Goal: Find specific page/section: Find specific page/section

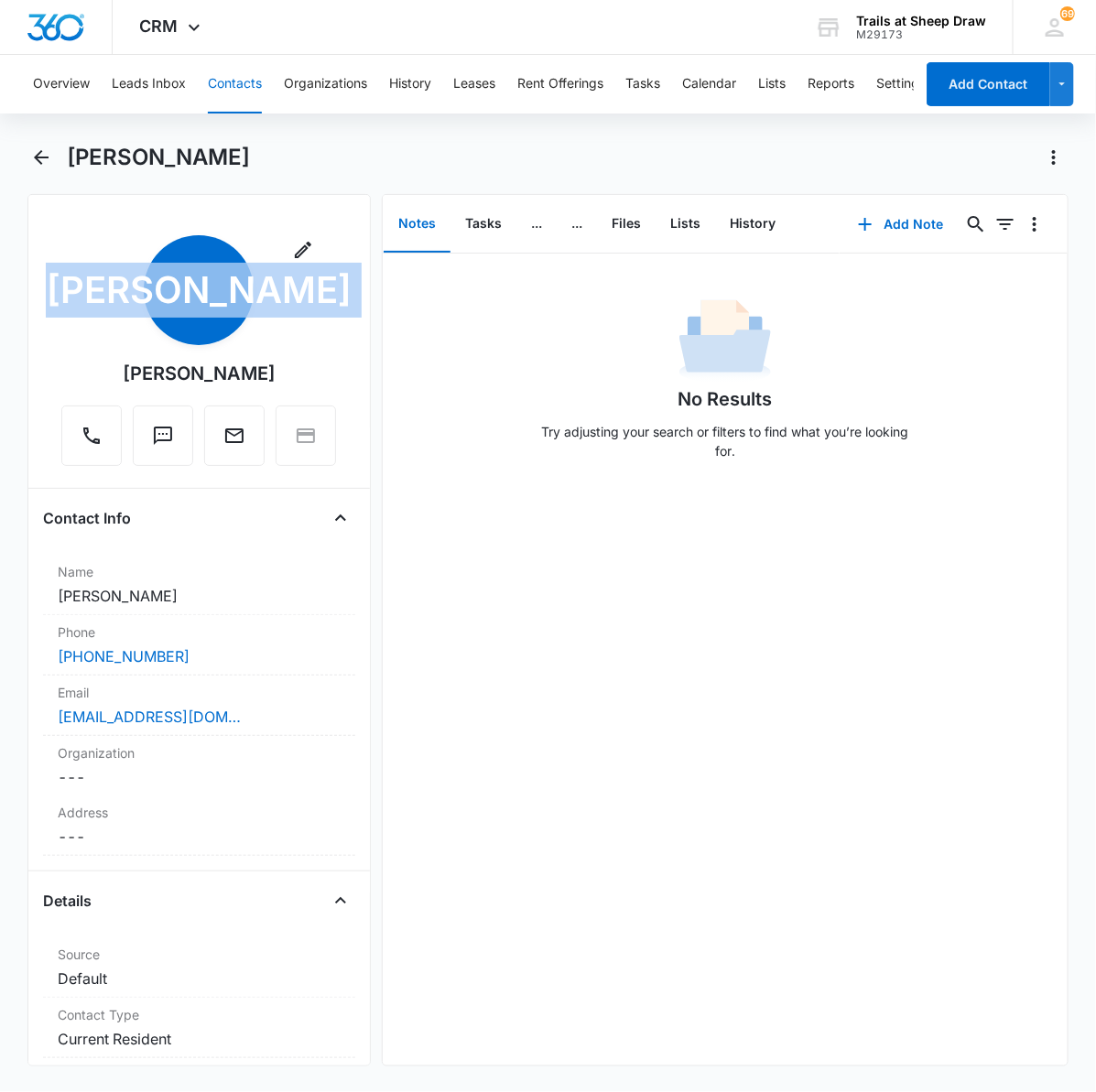
click at [231, 81] on button "Contacts" at bounding box center [234, 85] width 54 height 59
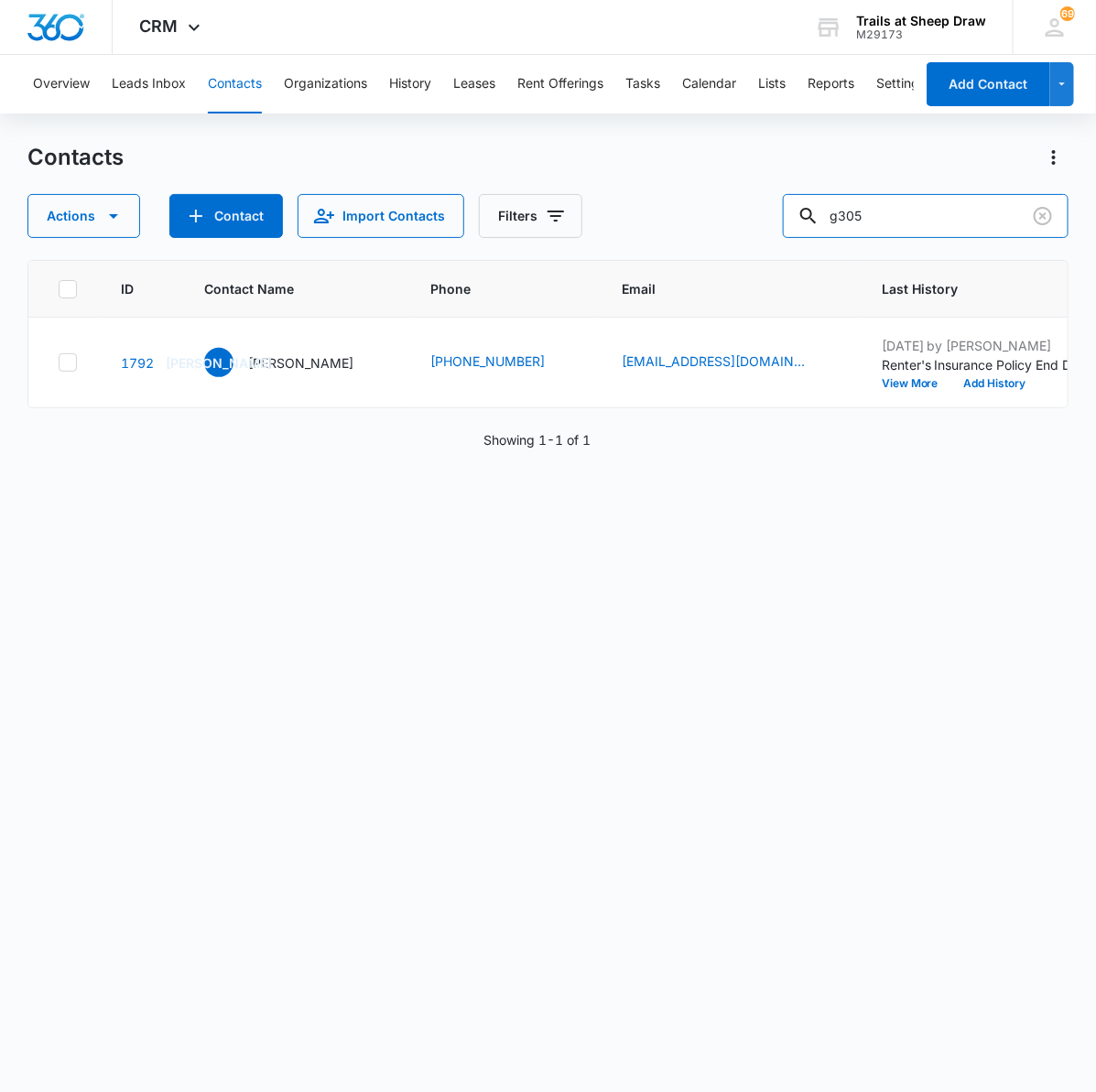
drag, startPoint x: 858, startPoint y: 219, endPoint x: 734, endPoint y: 213, distance: 124.1
click at [739, 213] on div "Actions Contact Import Contacts Filters g305" at bounding box center [548, 215] width 1041 height 44
type input "vittoria"
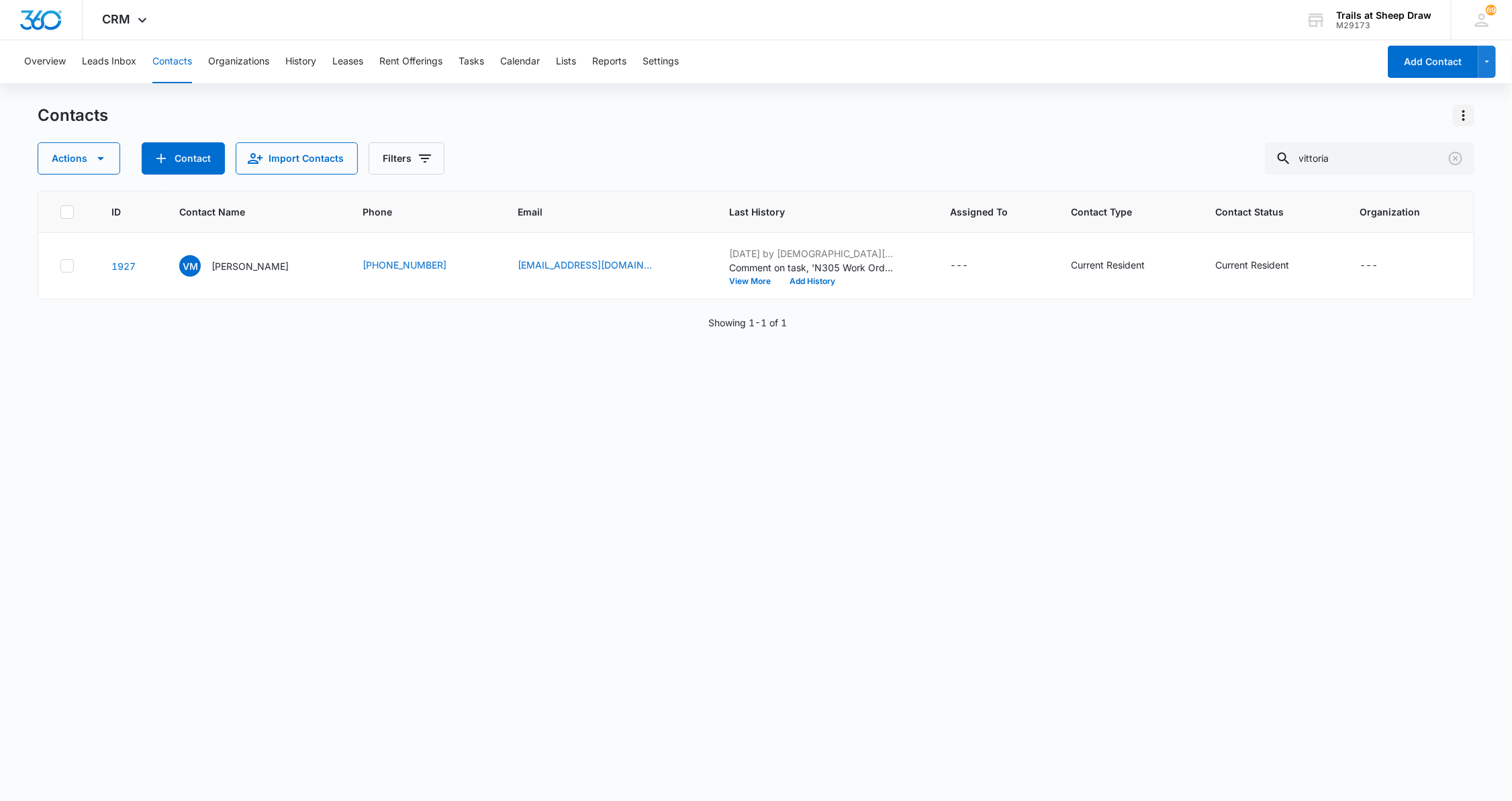
click at [803, 118] on icon "Actions" at bounding box center [1464, 115] width 16 height 16
click at [803, 152] on div "Choose Columns" at bounding box center [1397, 153] width 89 height 9
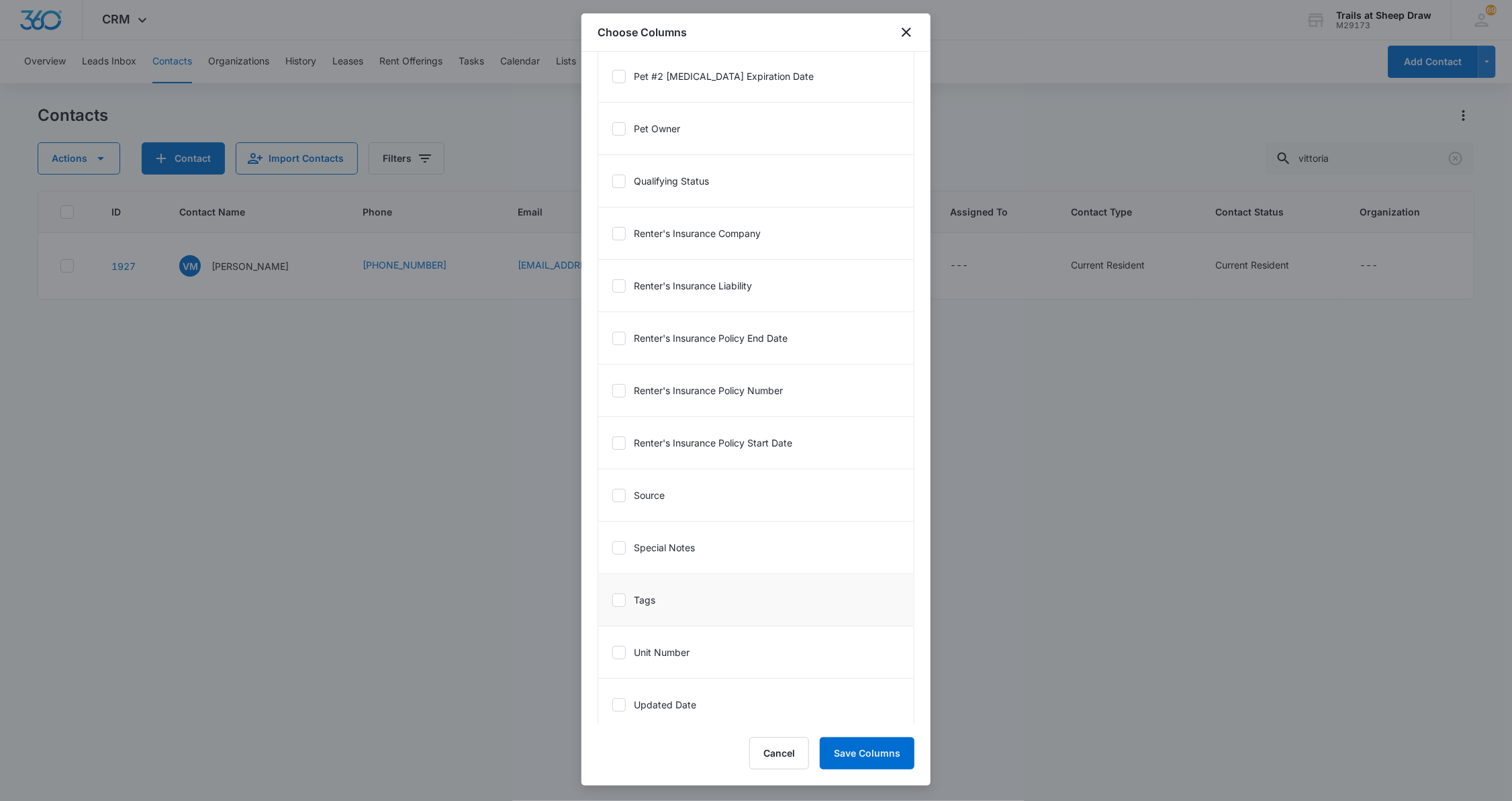
scroll to position [2518, 0]
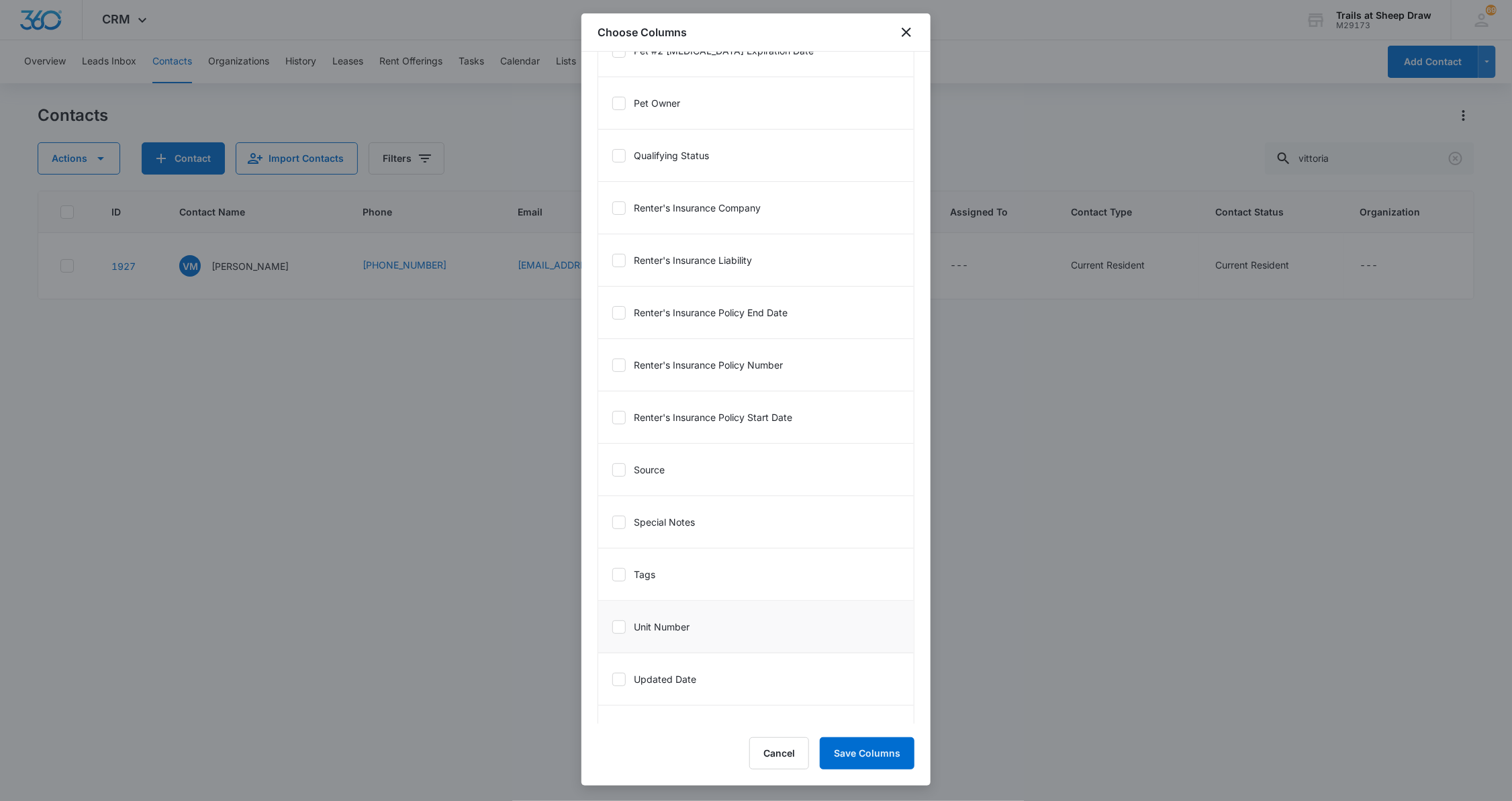
click at [615, 632] on icon at bounding box center [619, 627] width 12 height 12
click at [612, 627] on input "Unit Number" at bounding box center [612, 626] width 1 height 1
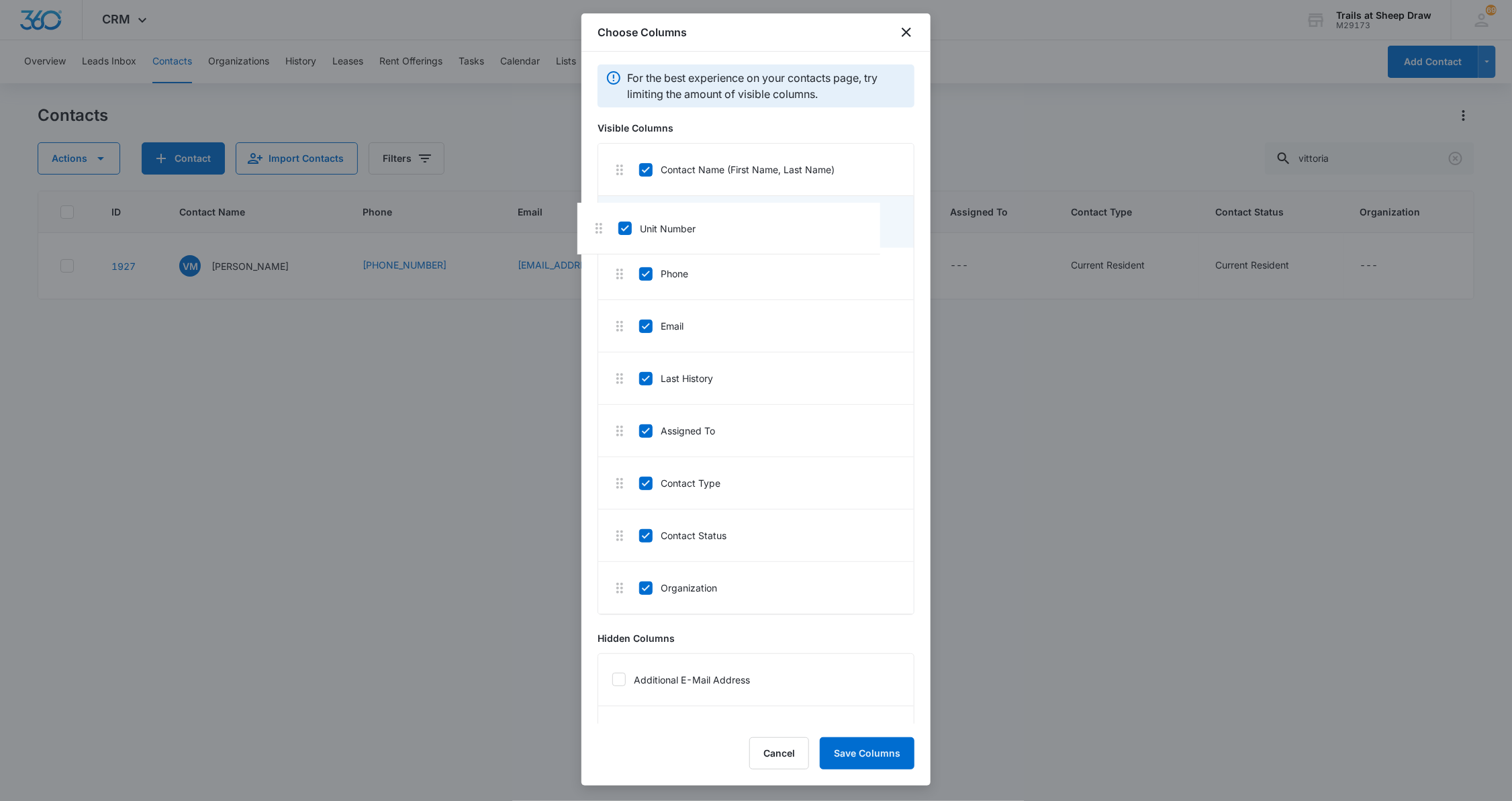
scroll to position [0, 0]
drag, startPoint x: 621, startPoint y: 595, endPoint x: 621, endPoint y: 237, distance: 358.0
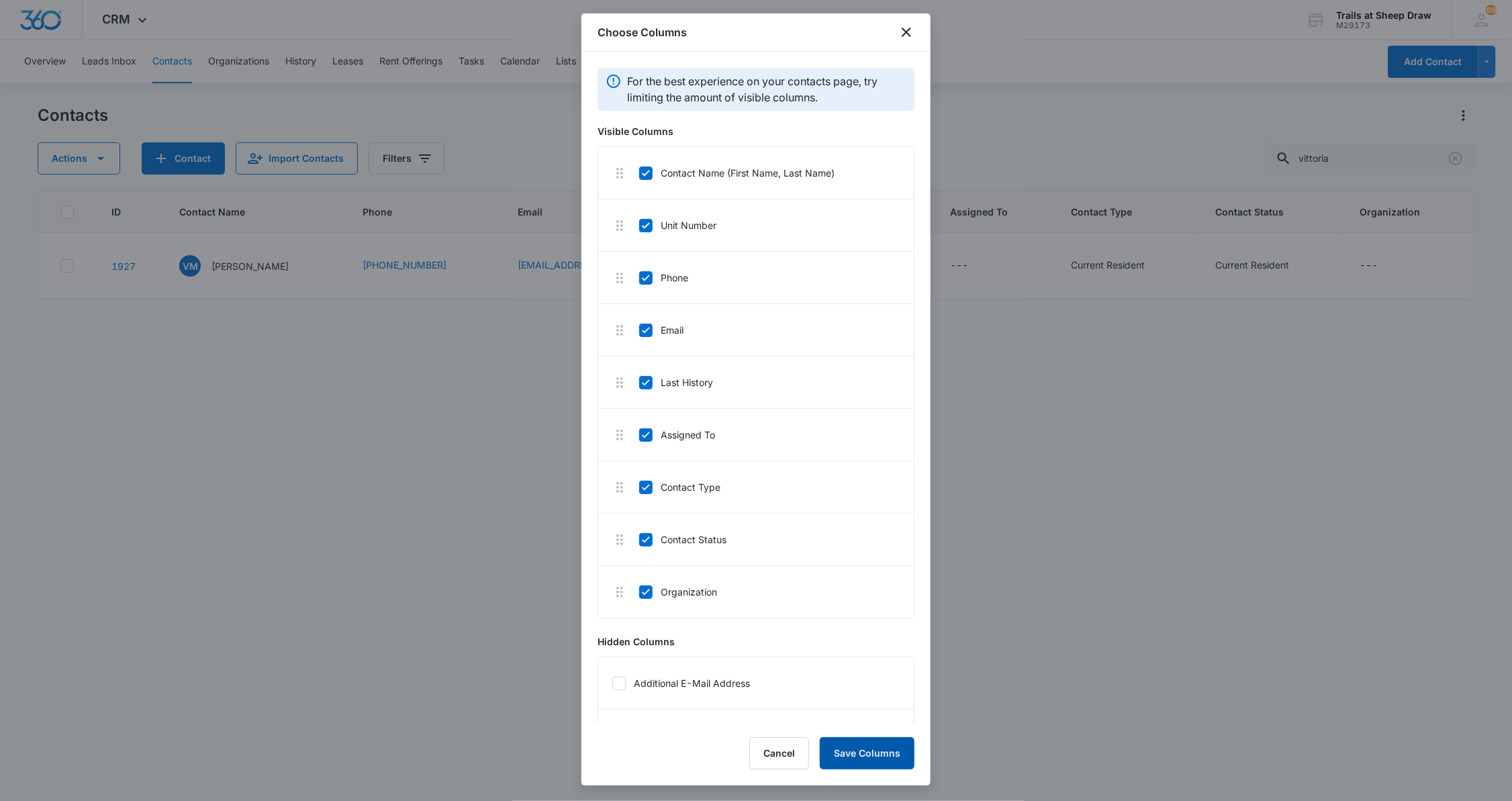
click at [803, 747] on button "Save Columns" at bounding box center [866, 753] width 94 height 32
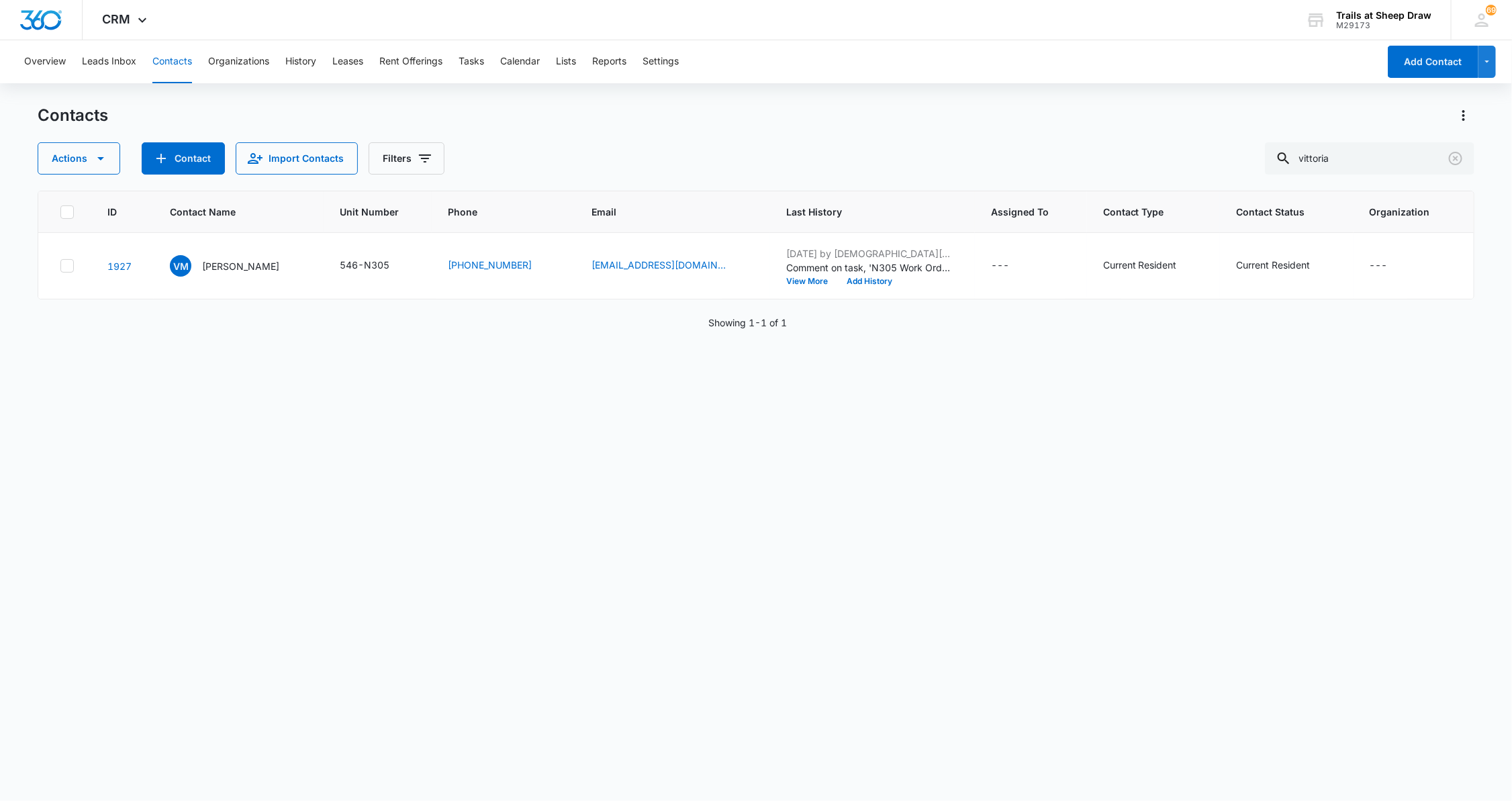
click at [161, 61] on button "Contacts" at bounding box center [172, 62] width 40 height 43
drag, startPoint x: 1363, startPoint y: 156, endPoint x: 1122, endPoint y: 171, distance: 241.5
click at [803, 171] on div "Actions Contact Import Contacts Filters vittoria" at bounding box center [755, 158] width 1436 height 32
